Goal: Task Accomplishment & Management: Manage account settings

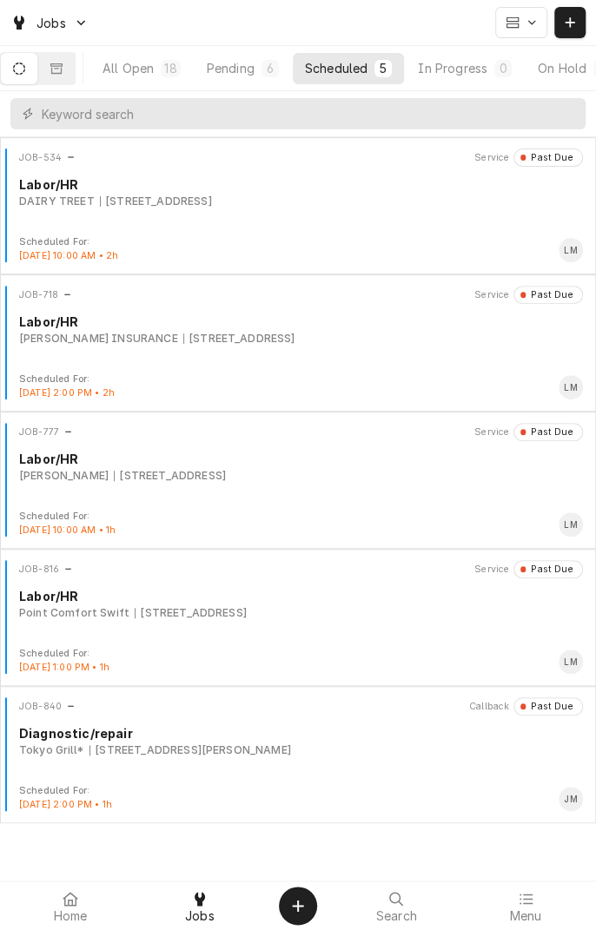
scroll to position [0, 162]
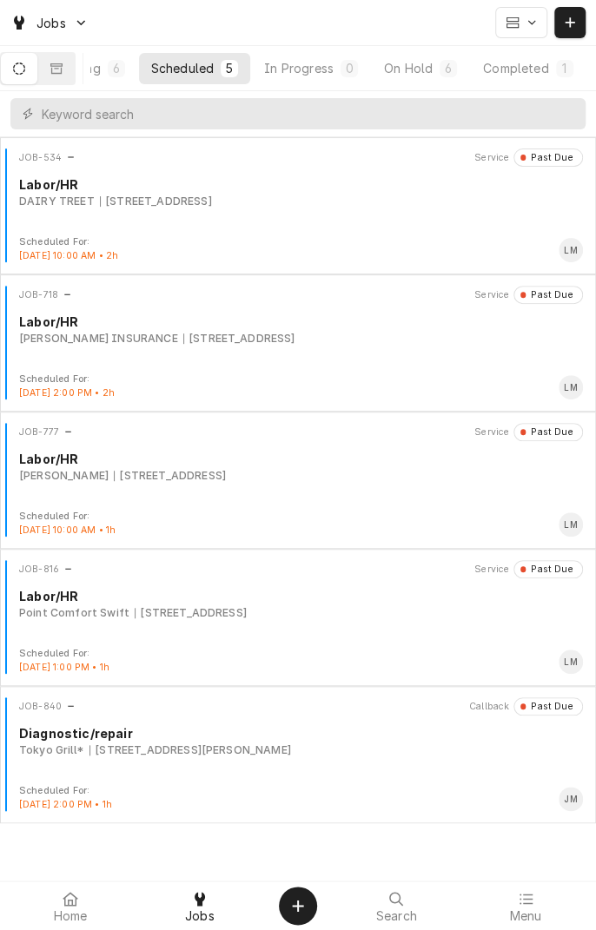
click at [417, 68] on div "On Hold" at bounding box center [408, 68] width 49 height 18
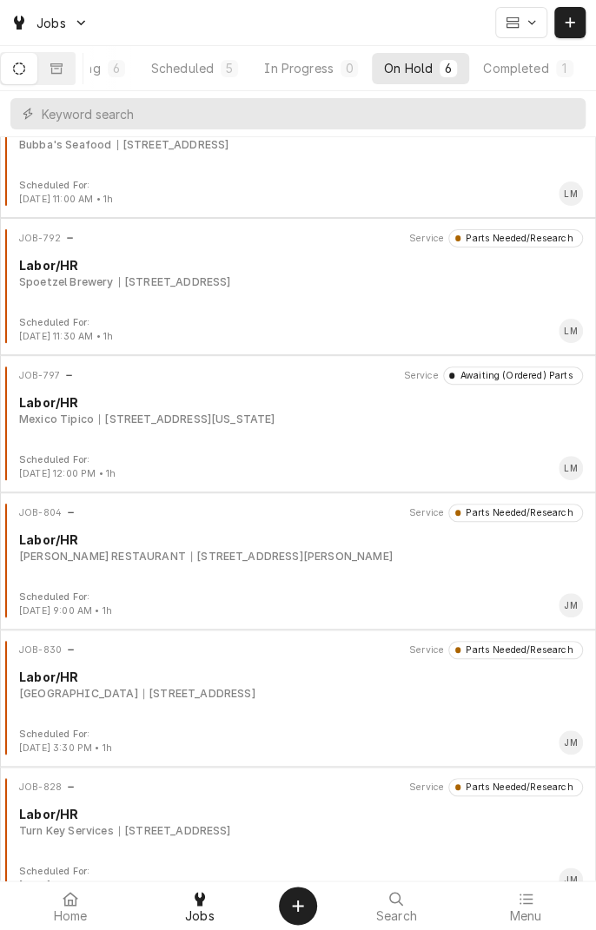
scroll to position [79, 0]
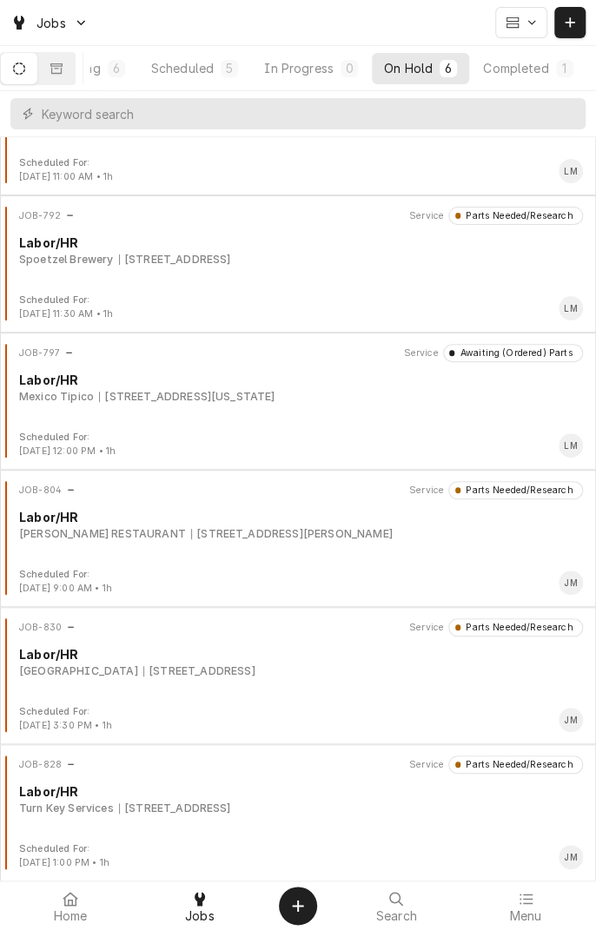
click at [140, 810] on div "[STREET_ADDRESS]" at bounding box center [175, 809] width 112 height 16
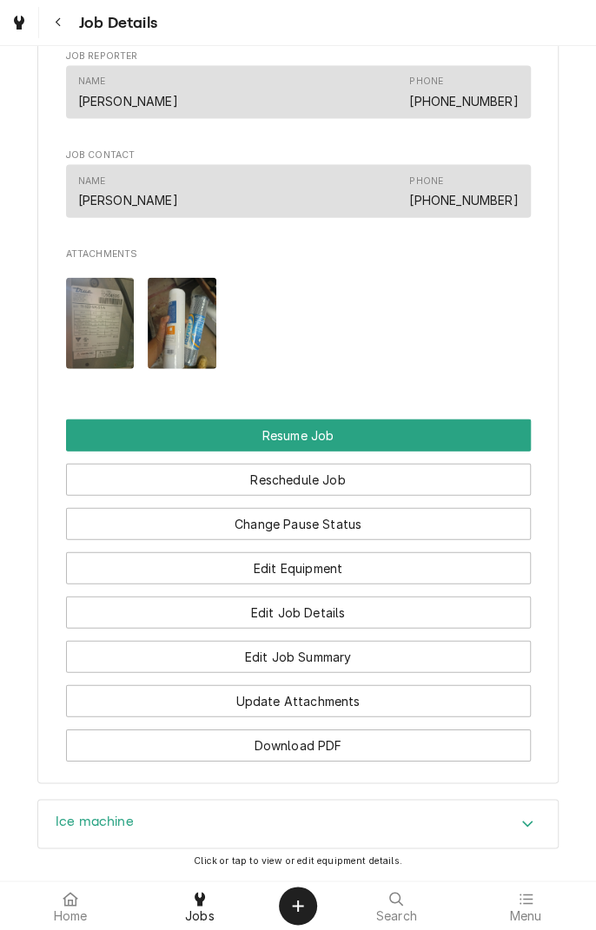
scroll to position [1164, 0]
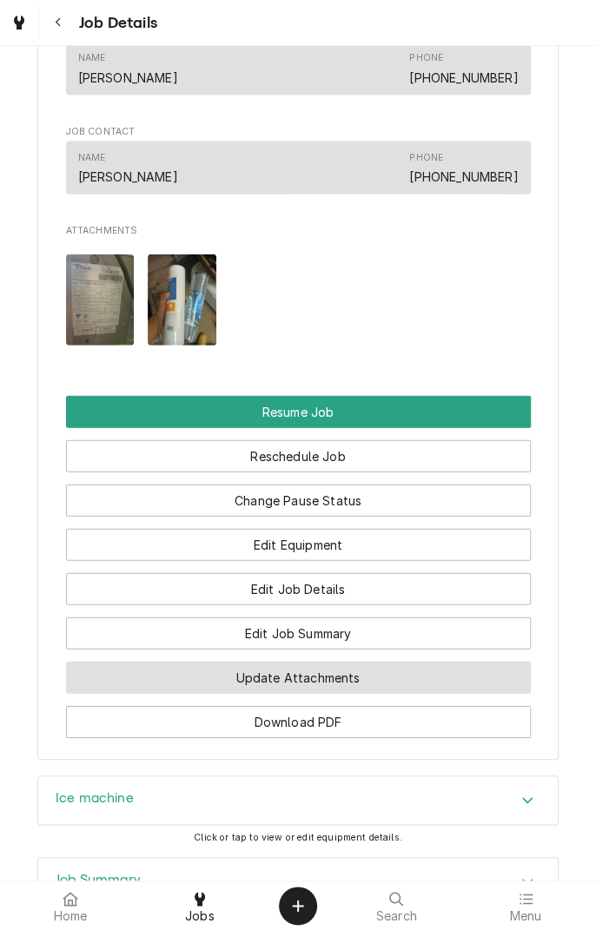
click at [321, 694] on button "Update Attachments" at bounding box center [298, 678] width 465 height 32
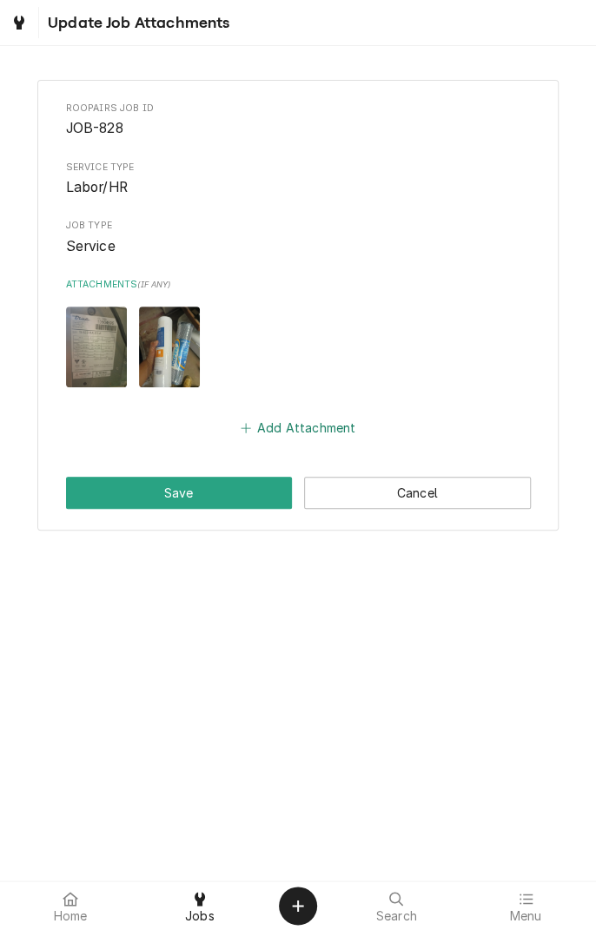
click at [307, 434] on button "Add Attachment" at bounding box center [298, 428] width 122 height 24
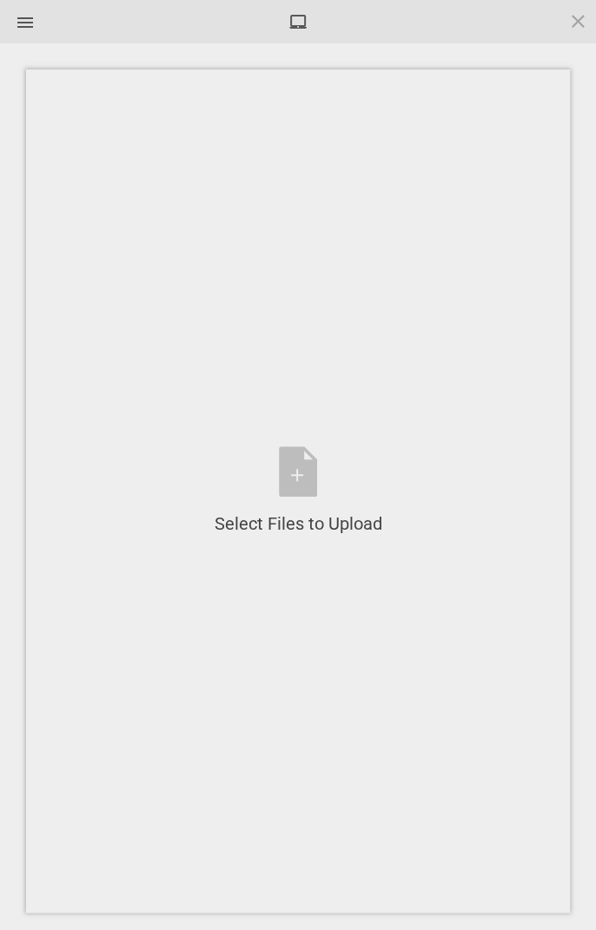
click at [305, 469] on div "Select Files to Upload or Drag and Drop, Copy and Paste Files" at bounding box center [299, 491] width 168 height 89
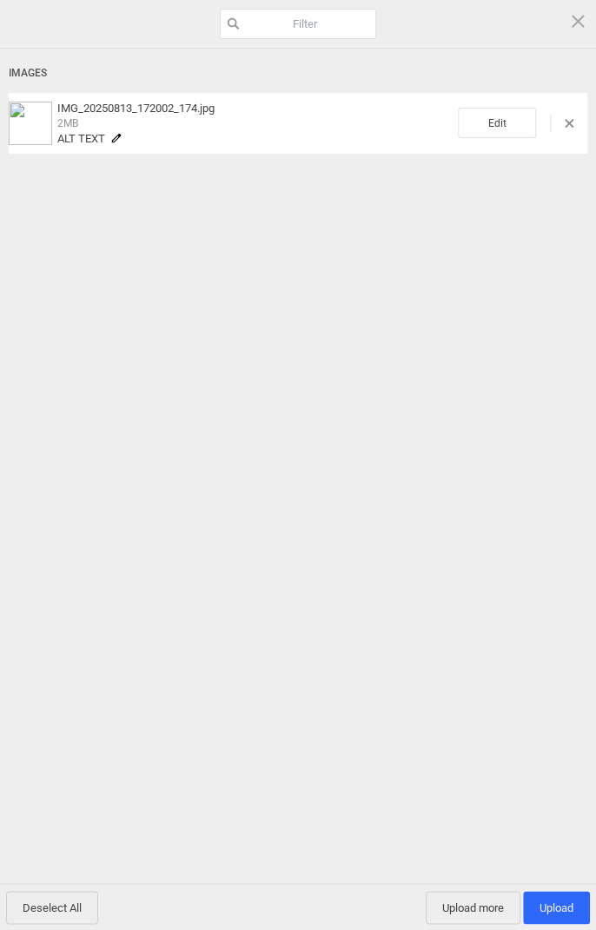
click at [550, 910] on span "Upload 1" at bounding box center [556, 908] width 34 height 13
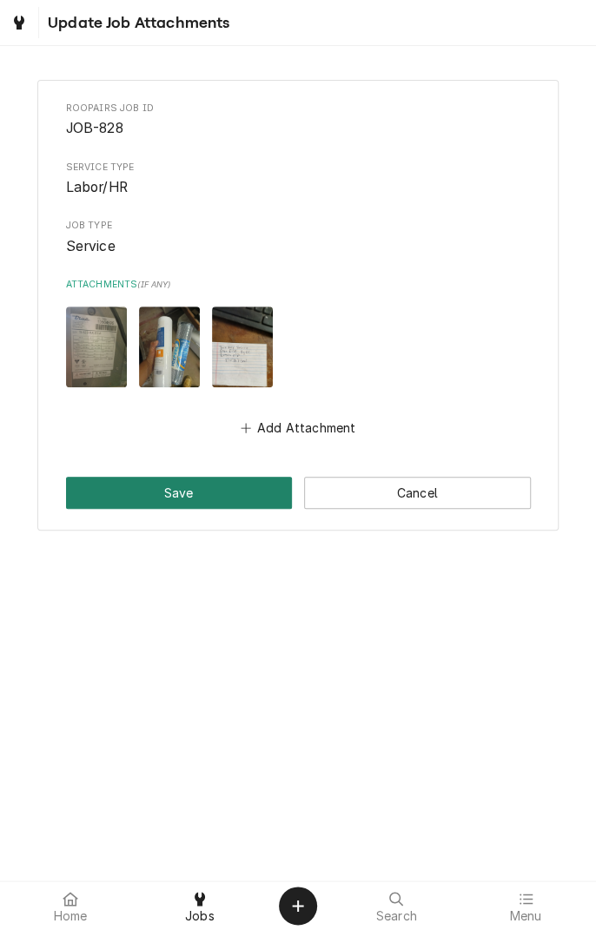
click at [193, 480] on button "Save" at bounding box center [179, 493] width 227 height 32
